Goal: Transaction & Acquisition: Purchase product/service

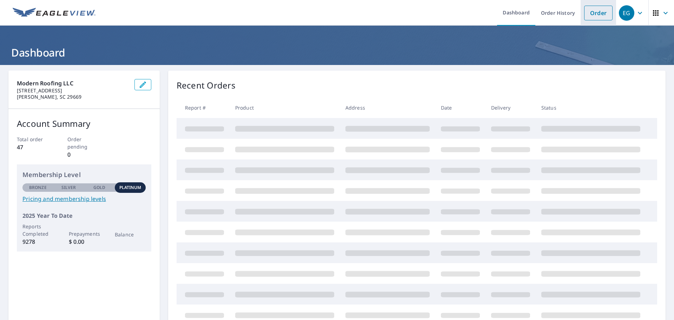
click at [590, 8] on link "Order" at bounding box center [598, 13] width 28 height 15
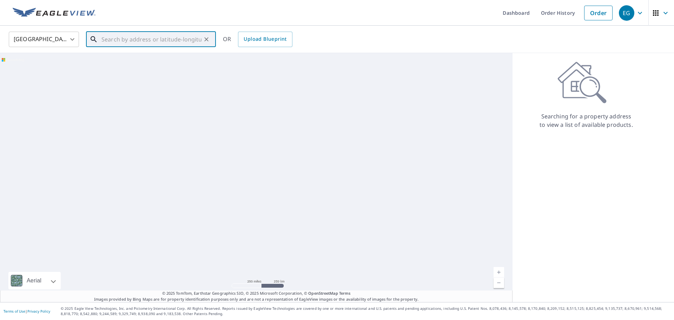
click at [122, 40] on input "text" at bounding box center [151, 39] width 100 height 20
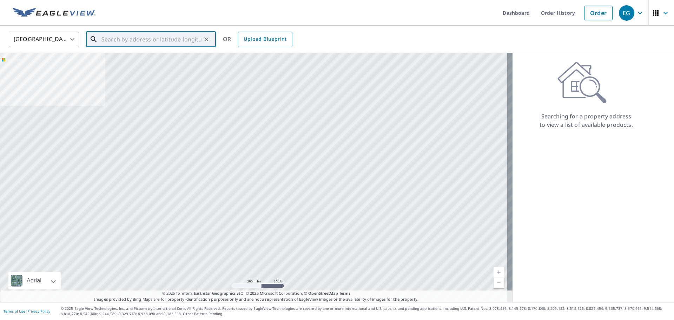
paste input "[STREET_ADDRESS]"
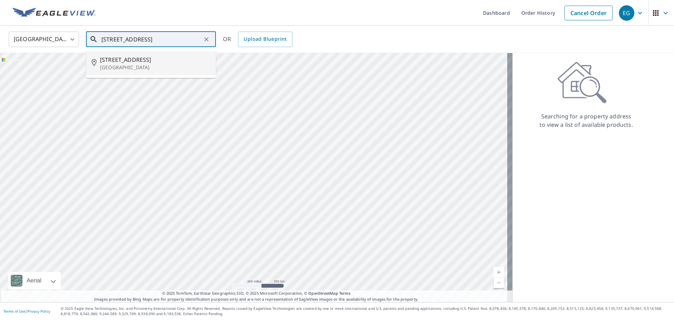
click at [139, 63] on span "[STREET_ADDRESS]" at bounding box center [155, 59] width 110 height 8
type input "[STREET_ADDRESS]"
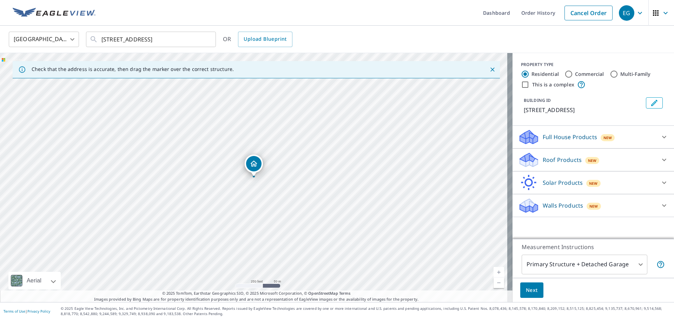
click at [557, 158] on p "Roof Products" at bounding box center [561, 159] width 39 height 8
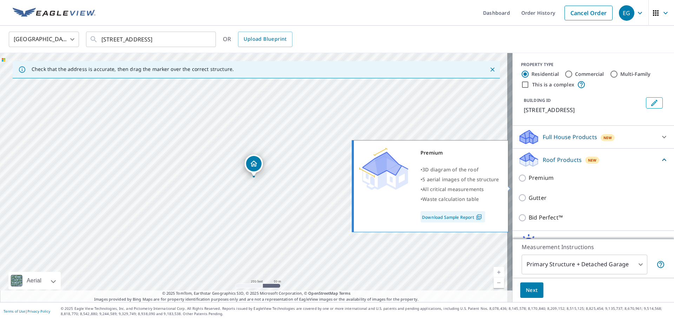
click at [518, 182] on input "Premium" at bounding box center [523, 178] width 11 height 8
checkbox input "true"
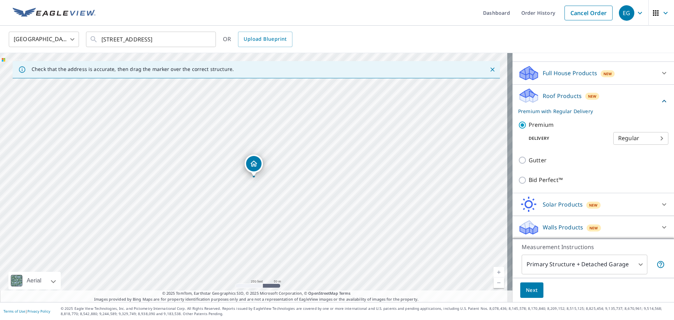
scroll to position [72, 0]
click at [526, 287] on span "Next" at bounding box center [532, 290] width 12 height 9
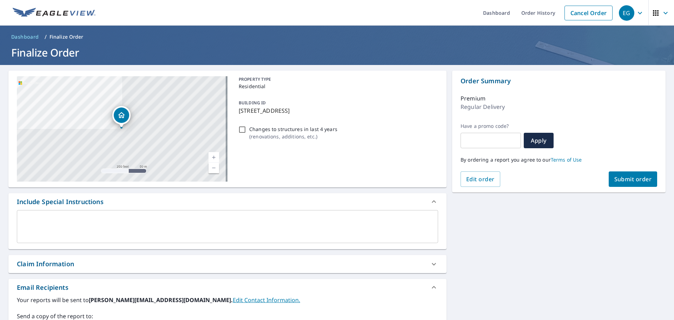
click at [619, 176] on span "Submit order" at bounding box center [633, 179] width 38 height 8
